Goal: Navigation & Orientation: Find specific page/section

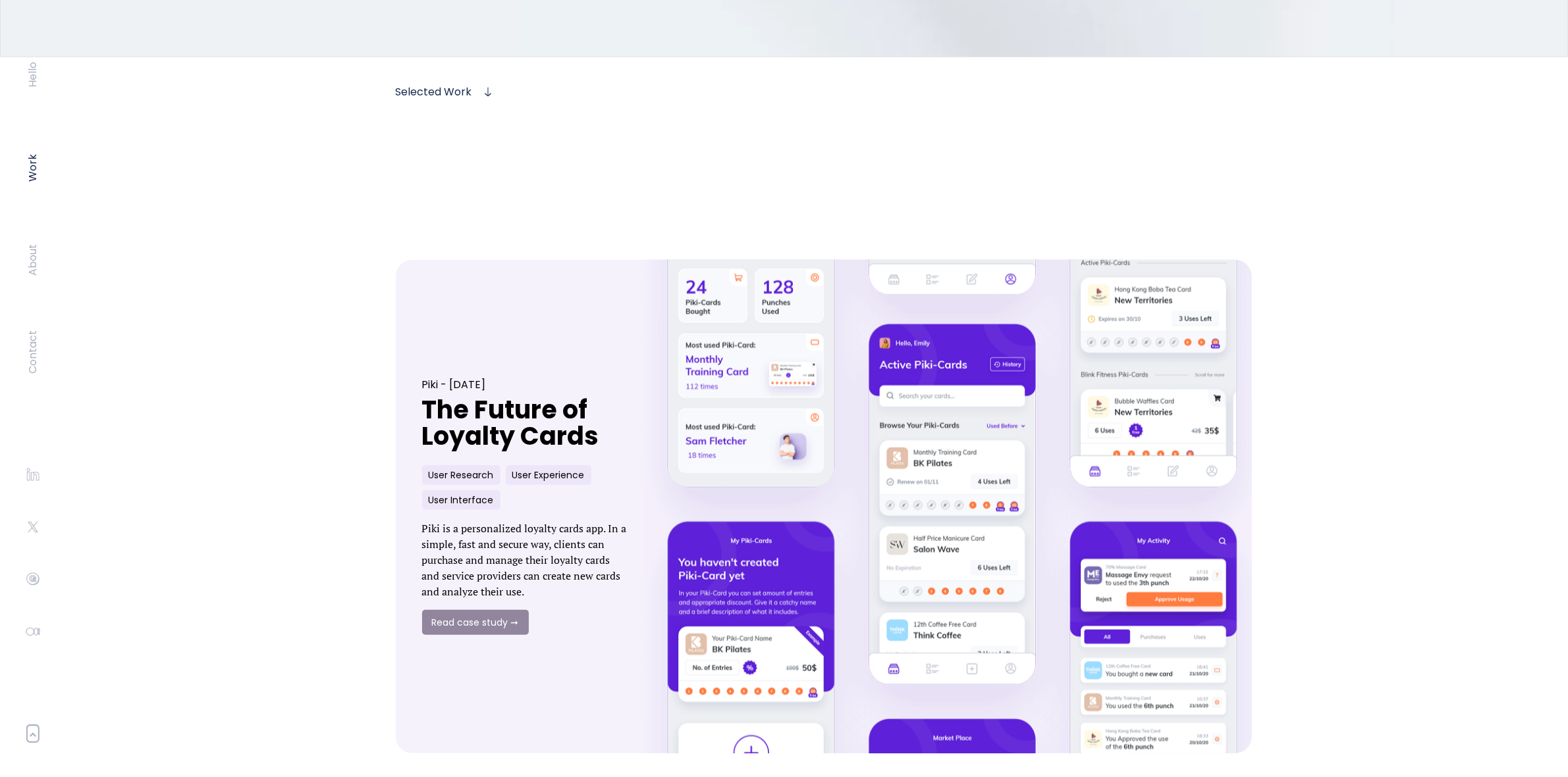
scroll to position [576, 0]
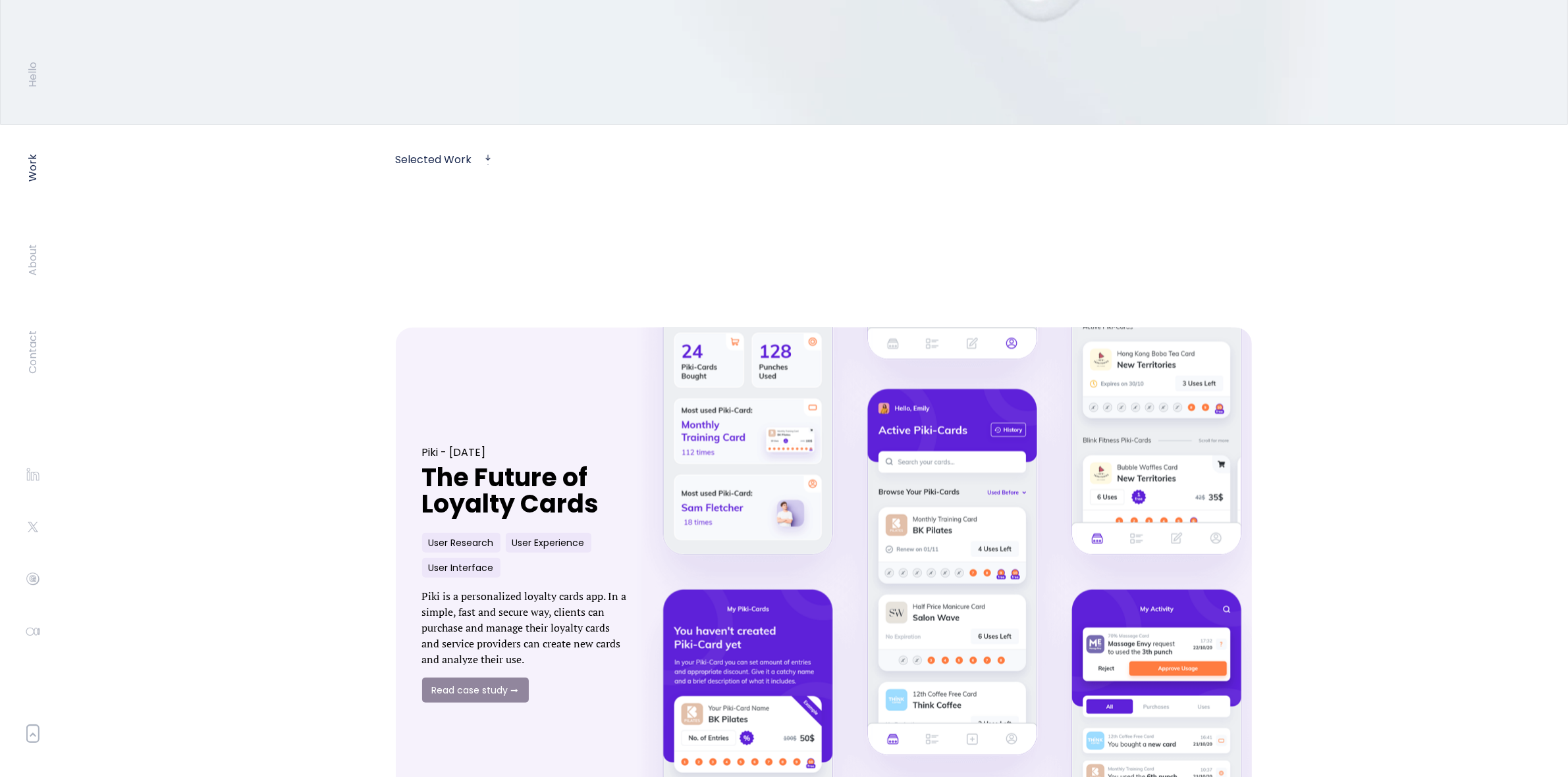
click at [812, 460] on link at bounding box center [951, 575] width 659 height 543
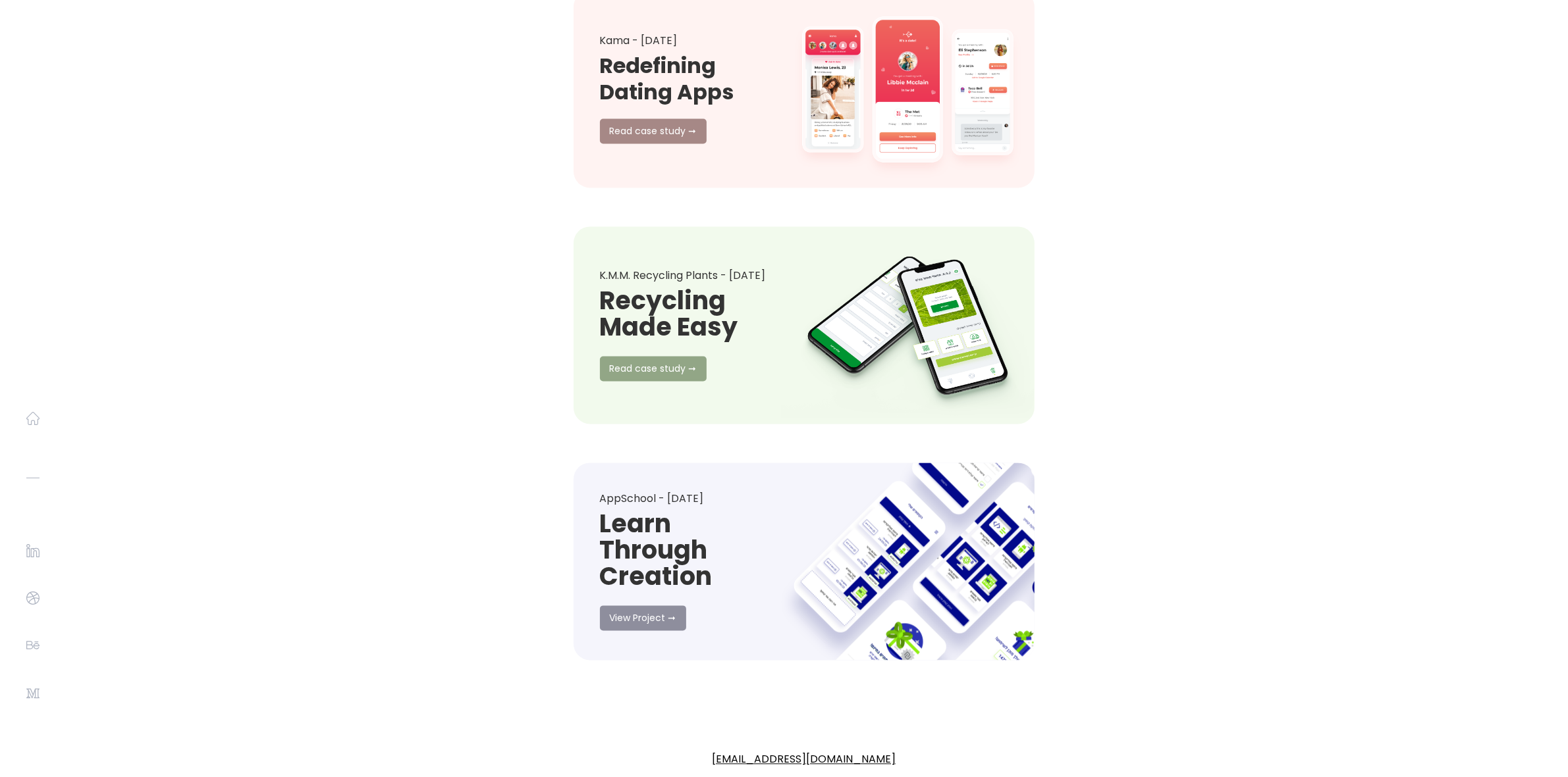
scroll to position [3250, 0]
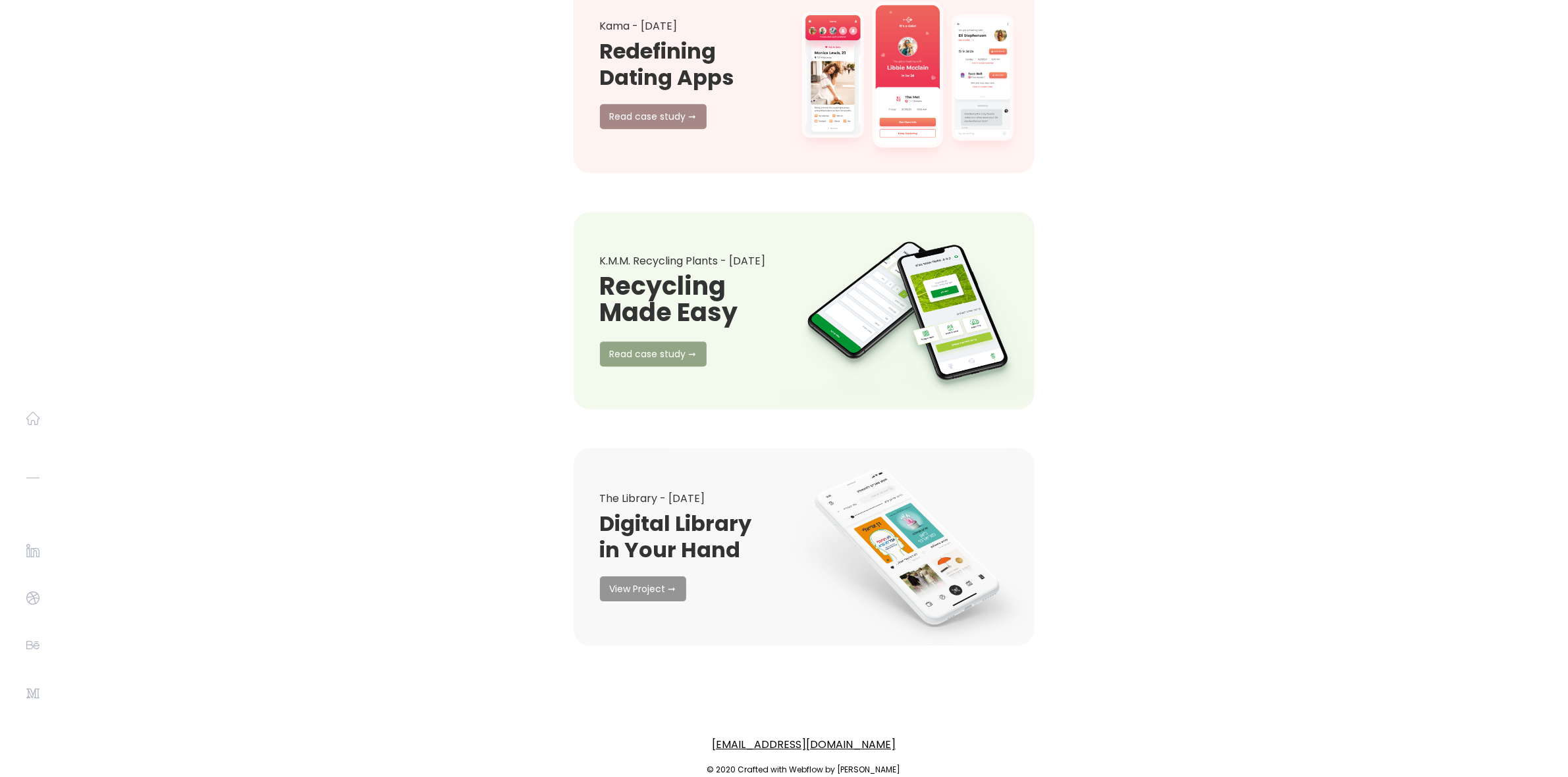
scroll to position [4967, 0]
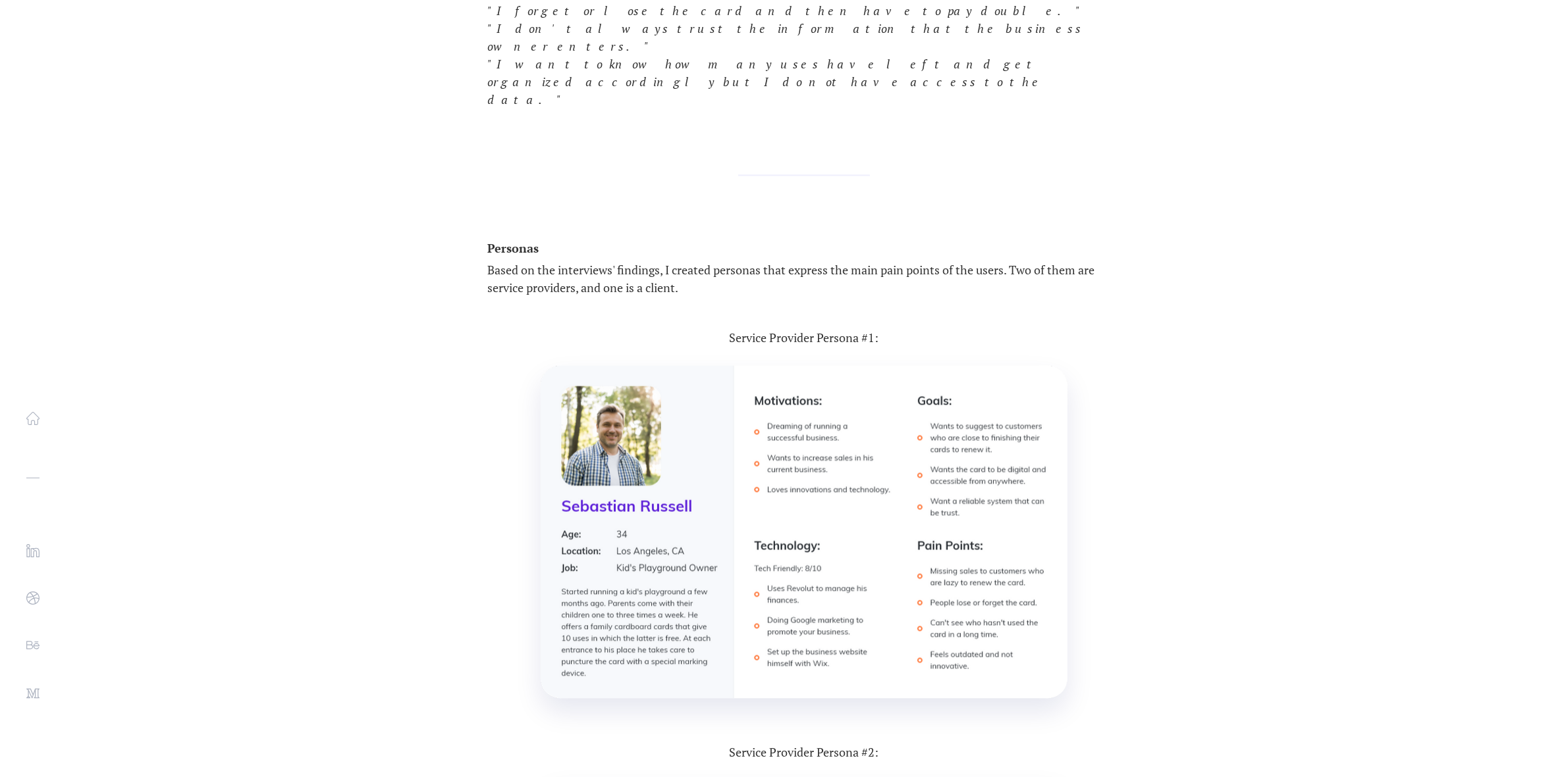
scroll to position [3263, 0]
